Goal: Find specific page/section: Find specific page/section

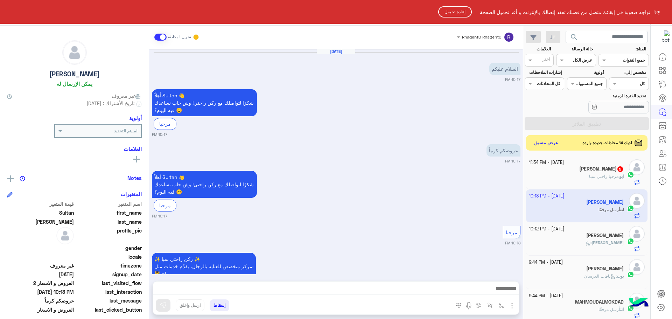
scroll to position [264, 0]
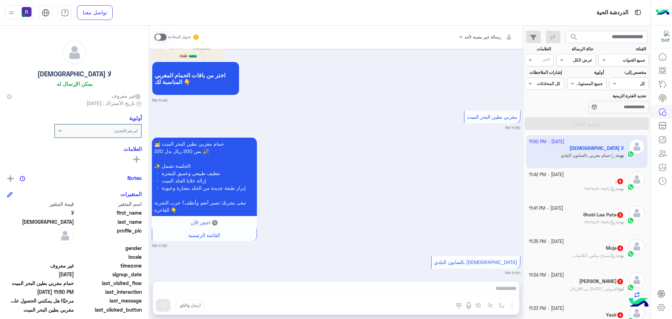
scroll to position [1971, 0]
